Goal: Task Accomplishment & Management: Manage account settings

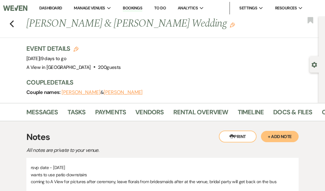
scroll to position [0, 64]
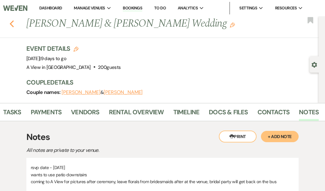
click at [9, 19] on button "Previous" at bounding box center [11, 23] width 5 height 9
select select "8"
select select "4"
select select "8"
select select "4"
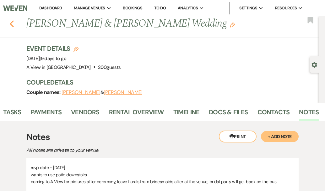
select select "9"
select select "5"
select select "9"
select select "8"
select select "5"
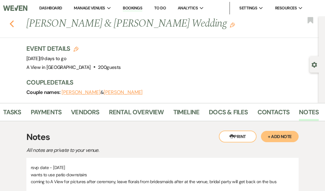
select select "8"
select select "5"
select select "8"
select select "4"
select select "8"
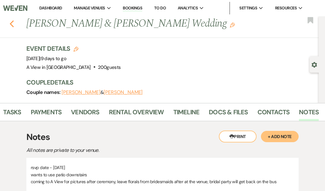
select select "4"
select select "5"
select select "8"
select select "4"
select select "8"
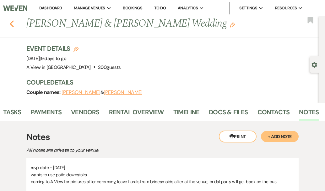
select select "4"
select select "8"
select select "5"
select select "8"
select select "10"
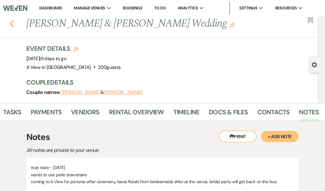
select select "8"
select select "4"
select select "8"
select select "7"
select select "8"
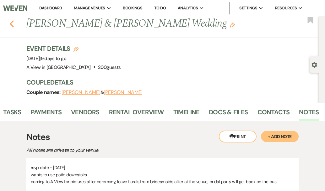
select select "5"
select select "8"
select select "5"
select select "8"
select select "4"
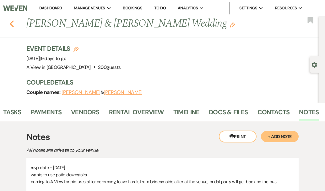
select select "8"
select select "5"
select select "8"
select select "4"
select select "8"
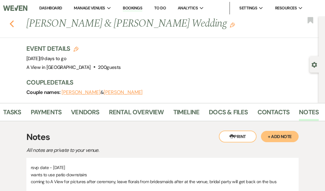
select select "4"
select select "8"
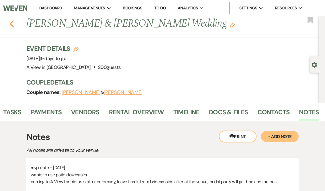
select select "8"
select select "4"
select select "8"
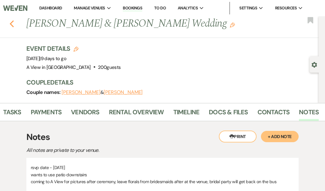
select select "8"
select select "4"
select select "8"
select select "4"
select select "5"
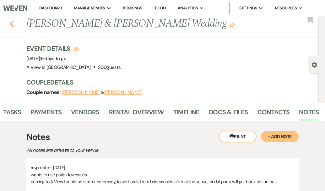
select select "8"
select select "4"
select select "8"
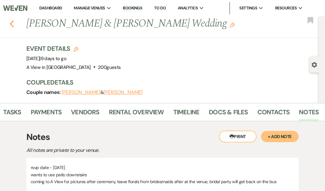
select select "4"
select select "8"
select select "4"
select select "8"
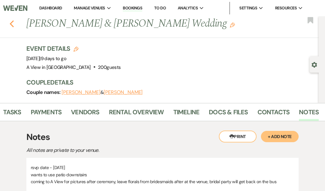
select select "4"
select select "8"
select select "1"
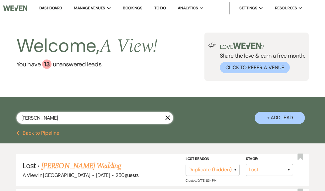
click at [59, 116] on input "[PERSON_NAME]" at bounding box center [94, 118] width 157 height 12
paste input "[PERSON_NAME]"
type input "[PERSON_NAME]"
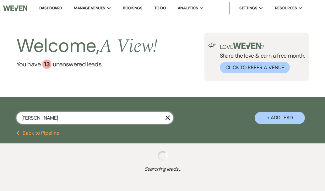
select select "8"
select select "10"
select select "8"
select select "10"
select select "8"
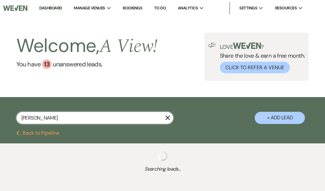
select select "10"
select select "8"
select select "4"
select select "8"
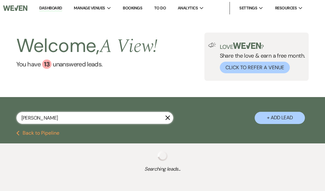
select select "4"
select select "8"
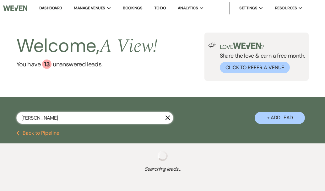
select select "10"
select select "8"
select select "3"
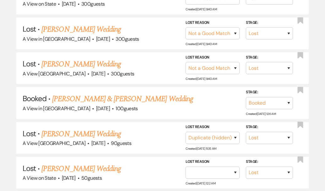
scroll to position [173, 0]
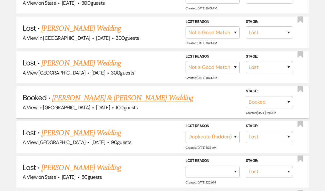
click at [88, 101] on link "[PERSON_NAME] & [PERSON_NAME] Wedding" at bounding box center [122, 98] width 141 height 11
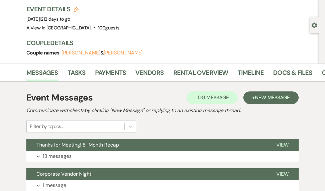
scroll to position [0, 64]
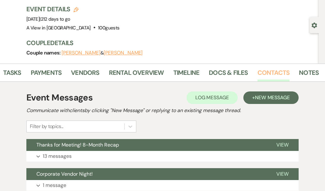
click at [270, 73] on link "Contacts" at bounding box center [273, 75] width 32 height 14
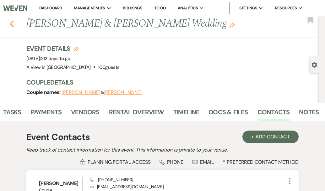
click at [10, 22] on icon "Previous" at bounding box center [11, 24] width 5 height 8
select select "8"
select select "10"
select select "8"
select select "10"
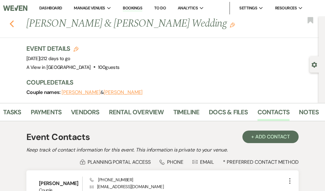
select select "8"
select select "10"
select select "8"
select select "4"
select select "8"
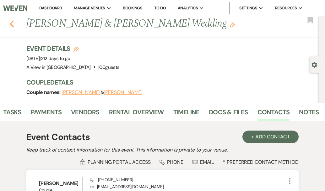
select select "8"
select select "4"
select select "8"
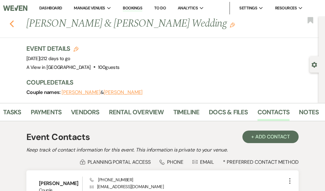
select select "8"
select select "10"
select select "8"
select select "3"
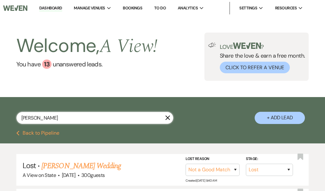
click at [50, 115] on input "[PERSON_NAME]" at bounding box center [94, 118] width 157 height 12
paste input "Jaynaeh"
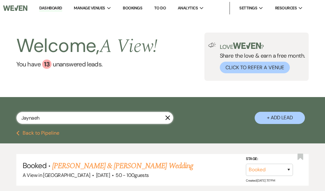
type input "Jaynaeh"
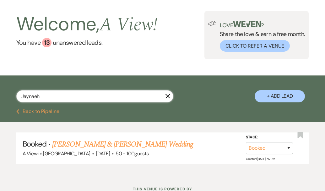
scroll to position [13, 0]
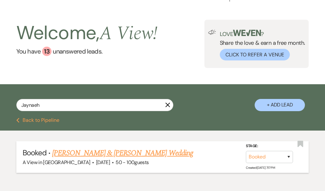
click at [89, 153] on link "[PERSON_NAME] & [PERSON_NAME] Wedding" at bounding box center [122, 153] width 141 height 11
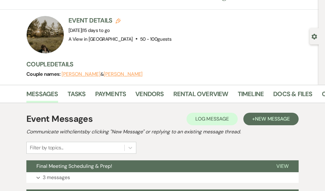
scroll to position [0, 64]
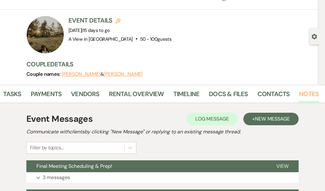
click at [307, 91] on link "Notes" at bounding box center [309, 96] width 20 height 14
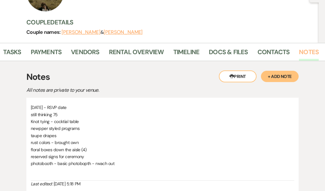
scroll to position [76, 0]
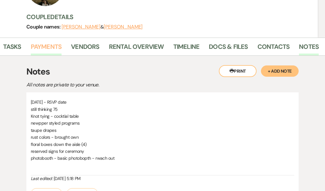
click at [37, 48] on link "Payments" at bounding box center [46, 49] width 31 height 14
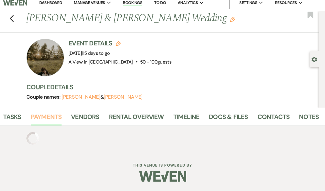
scroll to position [76, 0]
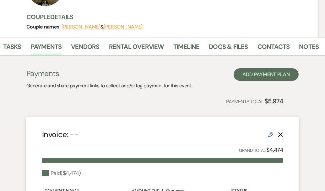
drag, startPoint x: 94, startPoint y: 29, endPoint x: 61, endPoint y: 29, distance: 33.6
click at [61, 29] on div "Couple names: [PERSON_NAME] & [PERSON_NAME]" at bounding box center [169, 27] width 286 height 9
copy div "[PERSON_NAME]"
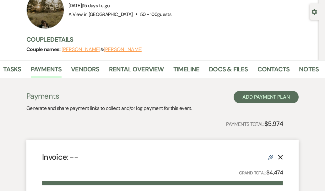
scroll to position [0, 0]
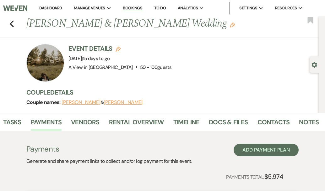
click at [244, 68] on div "Event Details Edit Event Date: [DATE] | 15 days to go Venue: A View in [GEOGRAP…" at bounding box center [169, 63] width 286 height 38
click at [12, 21] on icon "Previous" at bounding box center [11, 24] width 5 height 8
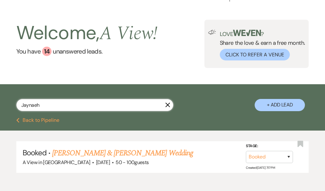
click at [170, 108] on input "Jaynaeh" at bounding box center [94, 105] width 157 height 12
click at [167, 105] on use "button" at bounding box center [167, 105] width 5 height 5
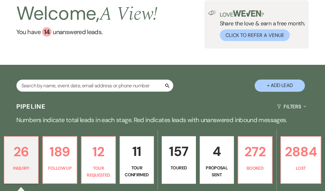
scroll to position [31, 0]
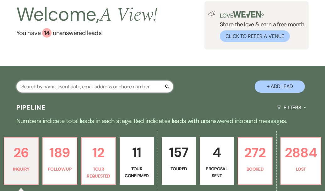
click at [132, 87] on input "text" at bounding box center [94, 87] width 157 height 12
paste input "[PERSON_NAME]"
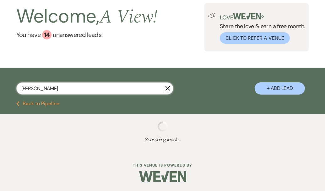
type input "[PERSON_NAME]"
select select "8"
select select "4"
select select "9"
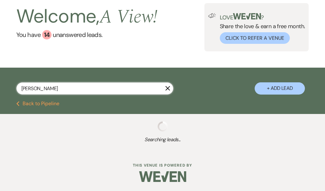
select select "8"
select select "4"
select select "8"
select select "5"
select select "8"
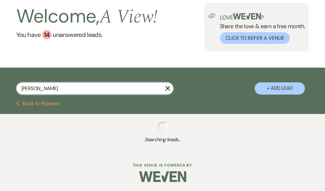
select select "8"
select select "5"
select select "8"
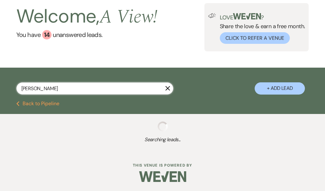
select select "5"
select select "8"
select select "4"
select select "8"
select select "4"
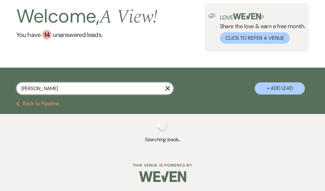
select select "8"
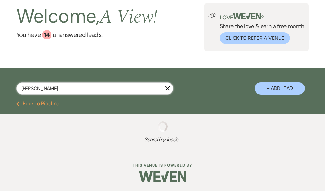
select select "8"
select select "4"
select select "8"
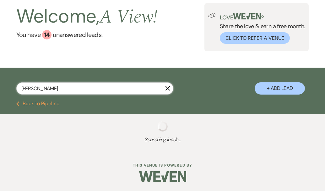
select select "4"
select select "8"
select select "4"
select select "8"
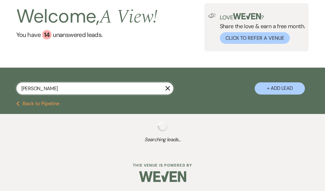
select select "8"
select select "5"
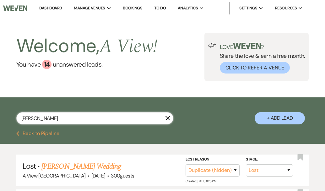
click at [75, 120] on input "[PERSON_NAME]" at bounding box center [94, 118] width 157 height 12
paste input "Jaynaeh"
type input "Jaynaeh"
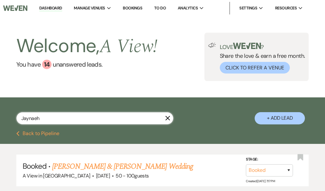
scroll to position [46, 0]
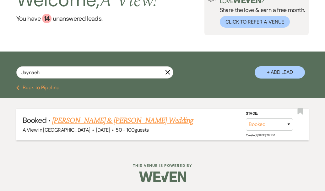
click at [87, 120] on link "[PERSON_NAME] & [PERSON_NAME] Wedding" at bounding box center [122, 120] width 141 height 11
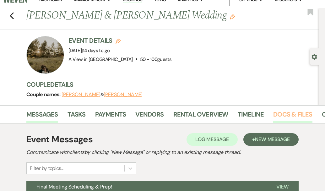
scroll to position [0, 64]
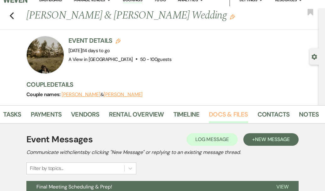
click at [290, 112] on li "Contacts" at bounding box center [278, 115] width 42 height 15
click at [300, 112] on link "Notes" at bounding box center [309, 116] width 20 height 14
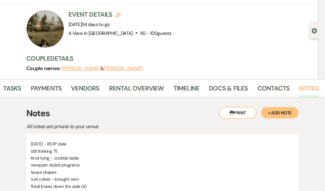
scroll to position [24, 0]
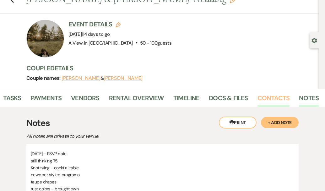
click at [260, 97] on link "Contacts" at bounding box center [273, 100] width 32 height 14
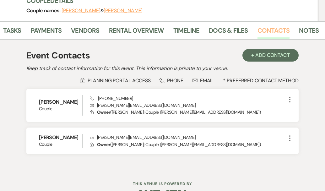
scroll to position [92, 0]
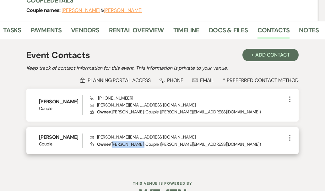
drag, startPoint x: 113, startPoint y: 144, endPoint x: 146, endPoint y: 142, distance: 32.4
click at [146, 142] on p "Lock Owner ( [PERSON_NAME] | Couple | [PERSON_NAME][EMAIL_ADDRESS][DOMAIN_NAME]…" at bounding box center [188, 144] width 196 height 7
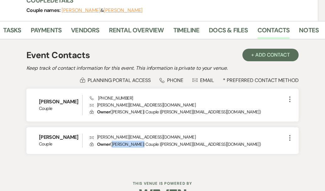
copy p "[PERSON_NAME]"
click at [211, 46] on div "Event Contacts + Add Contact Keep track of contact information for this event. …" at bounding box center [162, 104] width 272 height 117
click at [294, 32] on li "Contacts" at bounding box center [278, 31] width 42 height 15
click at [303, 30] on link "Notes" at bounding box center [309, 32] width 20 height 14
